Goal: Navigation & Orientation: Find specific page/section

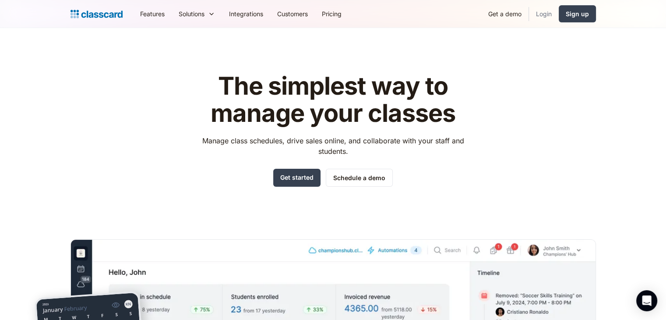
click at [546, 15] on link "Login" at bounding box center [544, 14] width 30 height 20
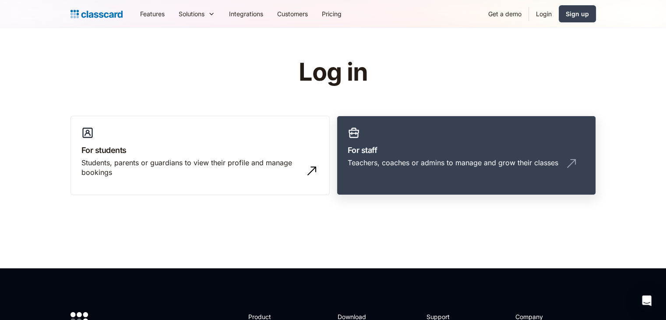
click at [438, 144] on h3 "For staff" at bounding box center [466, 150] width 237 height 12
